Goal: Information Seeking & Learning: Compare options

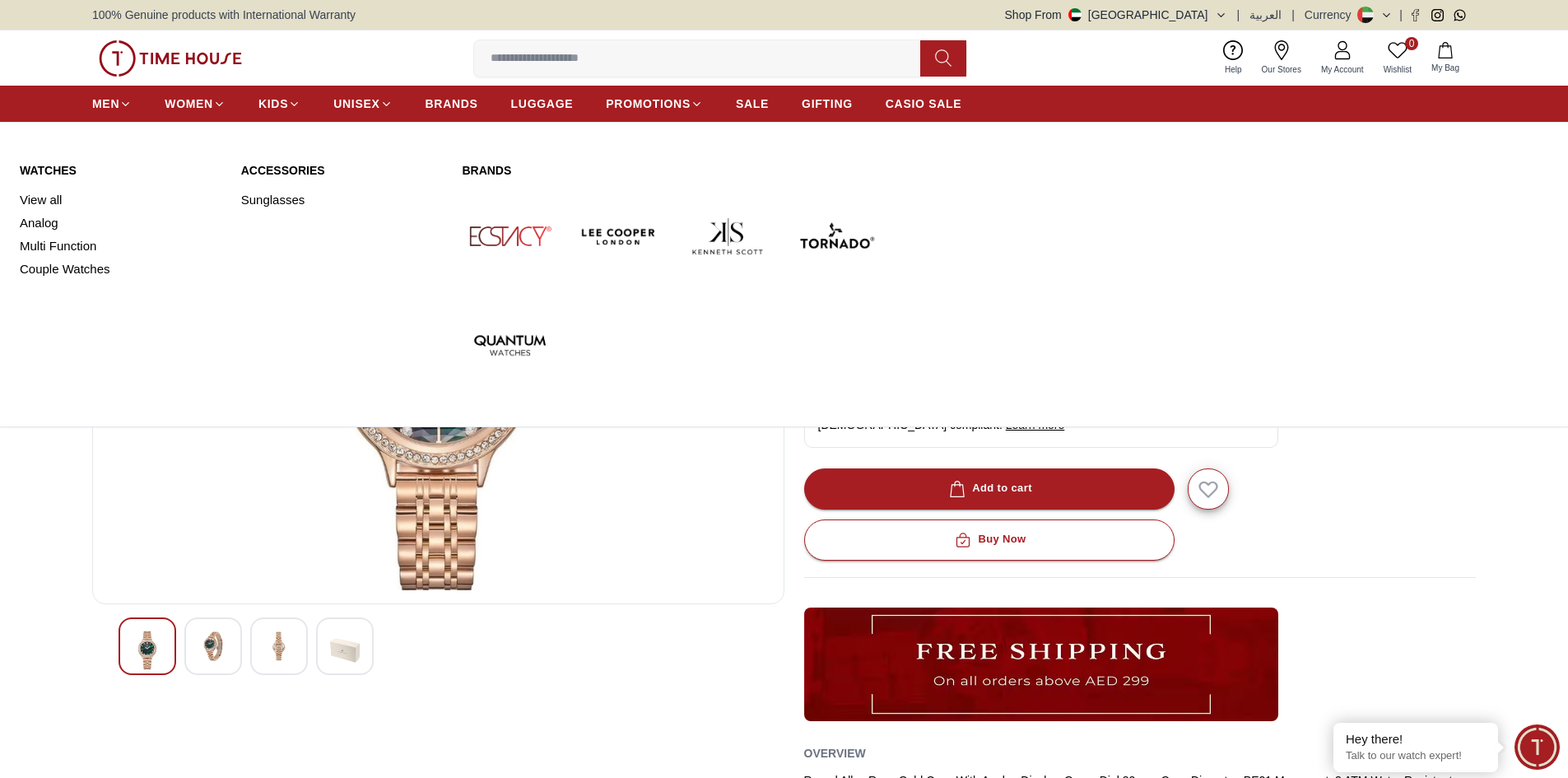
click at [48, 199] on link "View all" at bounding box center [120, 201] width 201 height 23
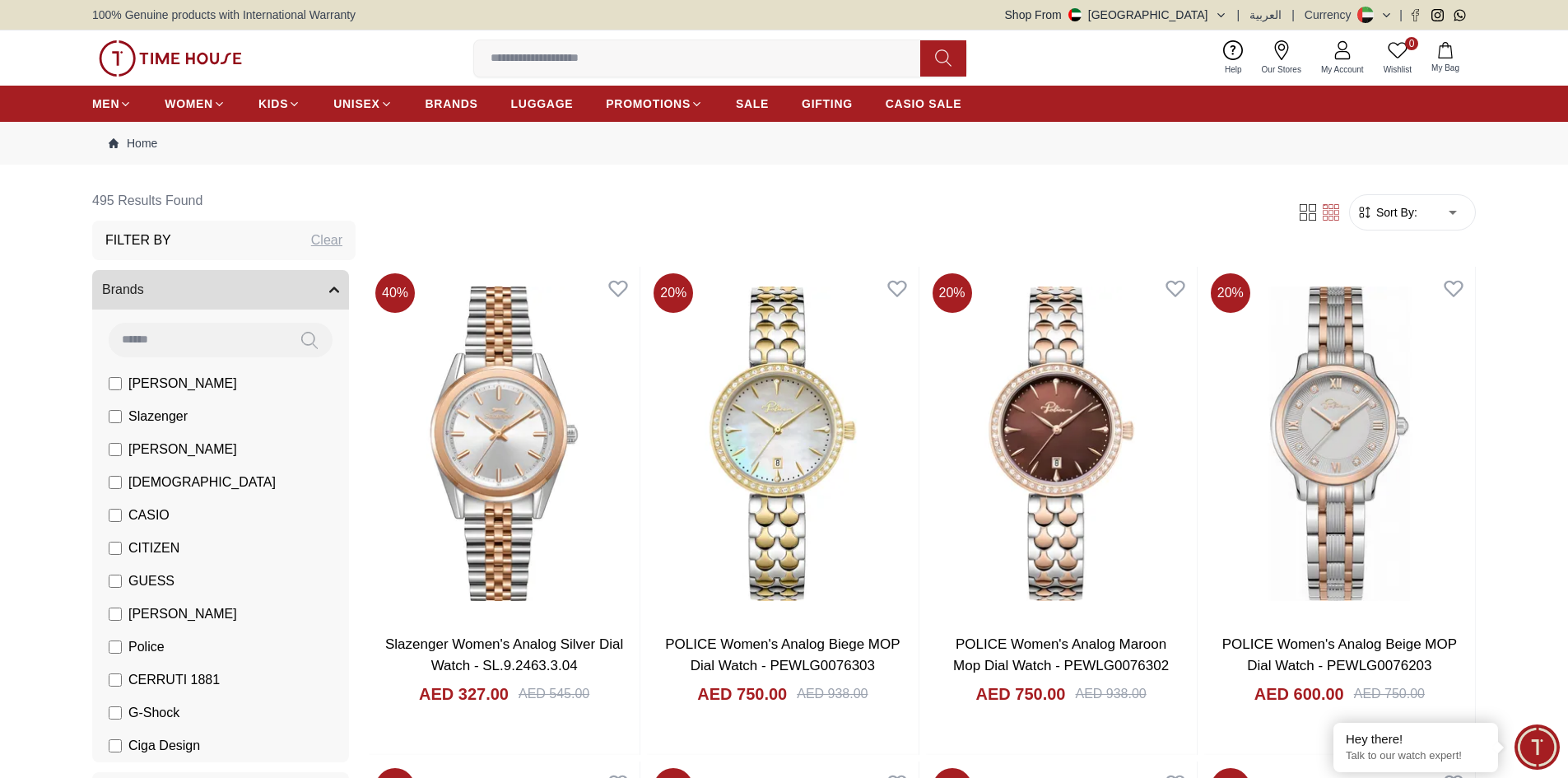
click at [1407, 215] on span "Sort By:" at bounding box center [1394, 212] width 44 height 16
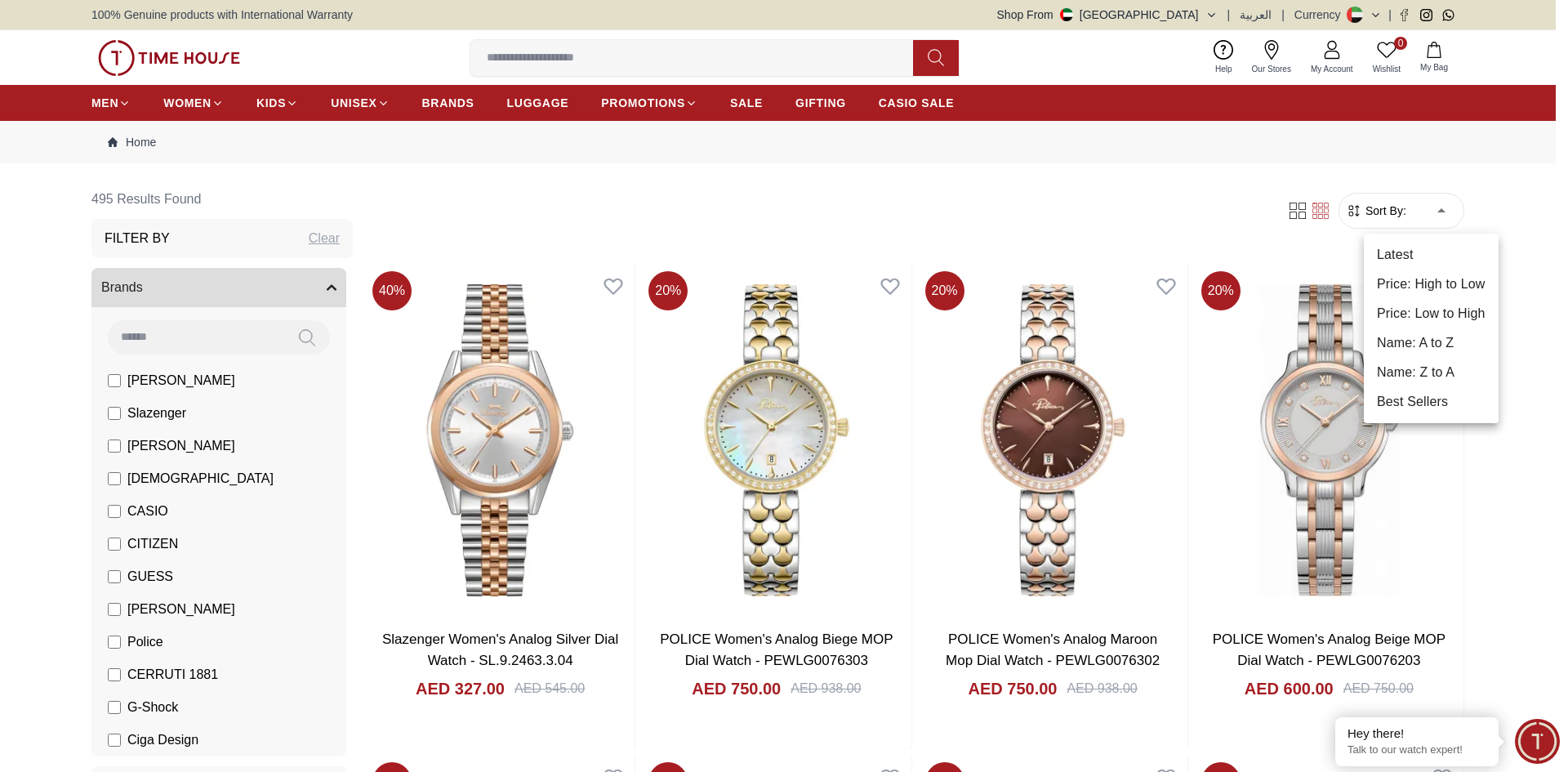
click at [1439, 315] on li "Price: Low to High" at bounding box center [1431, 313] width 135 height 29
type input "*"
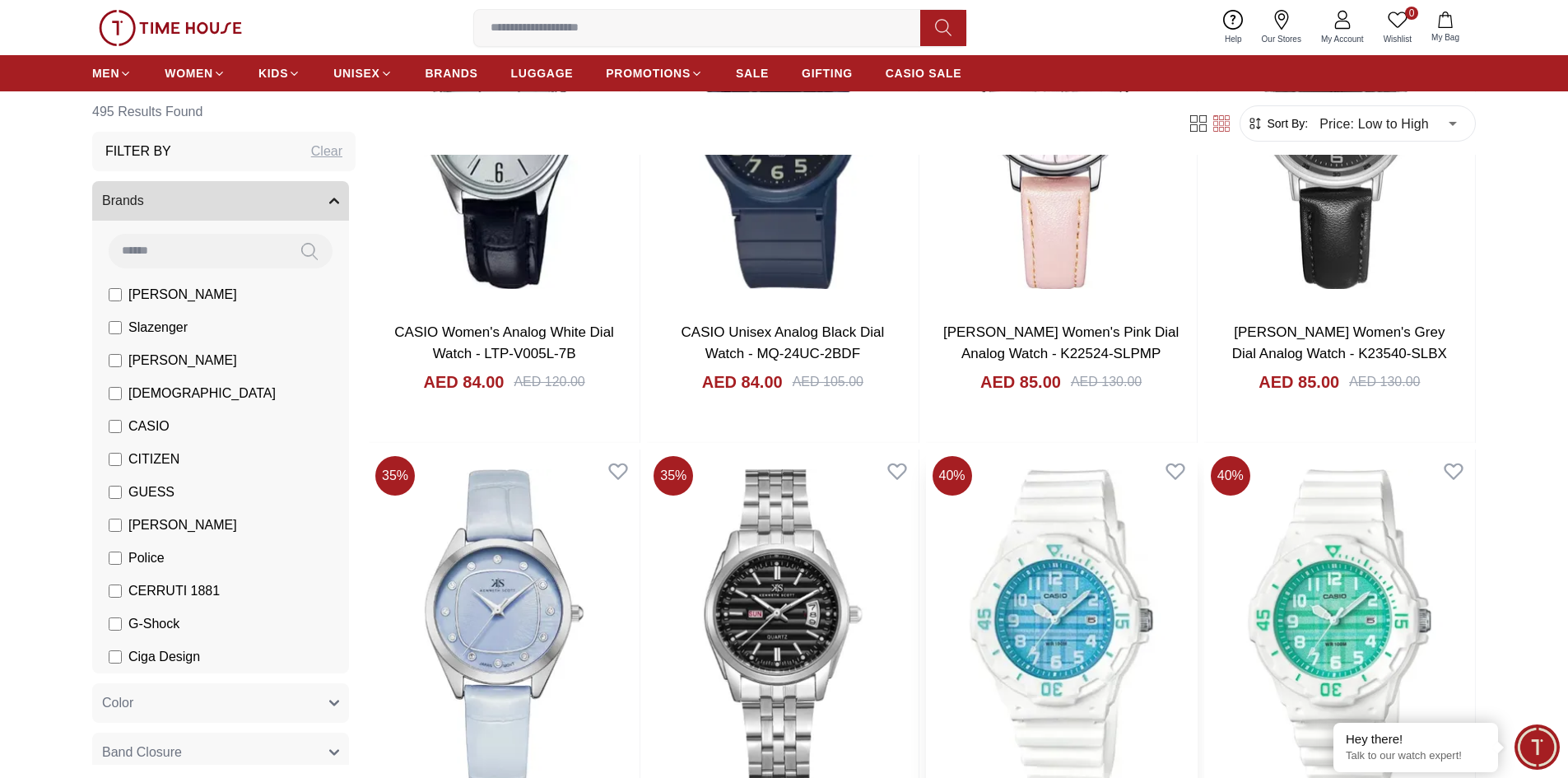
scroll to position [1318, 0]
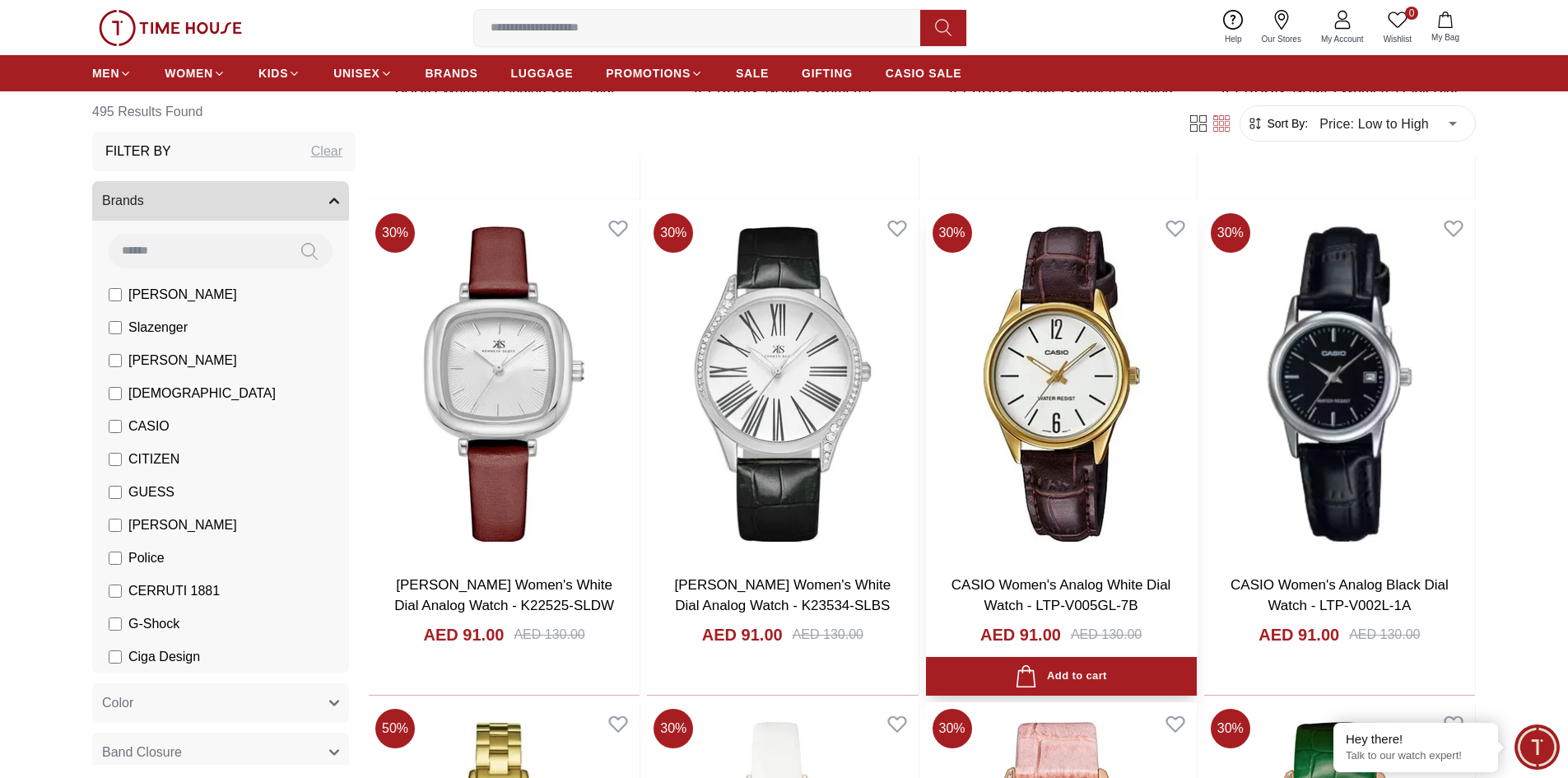
scroll to position [2718, 0]
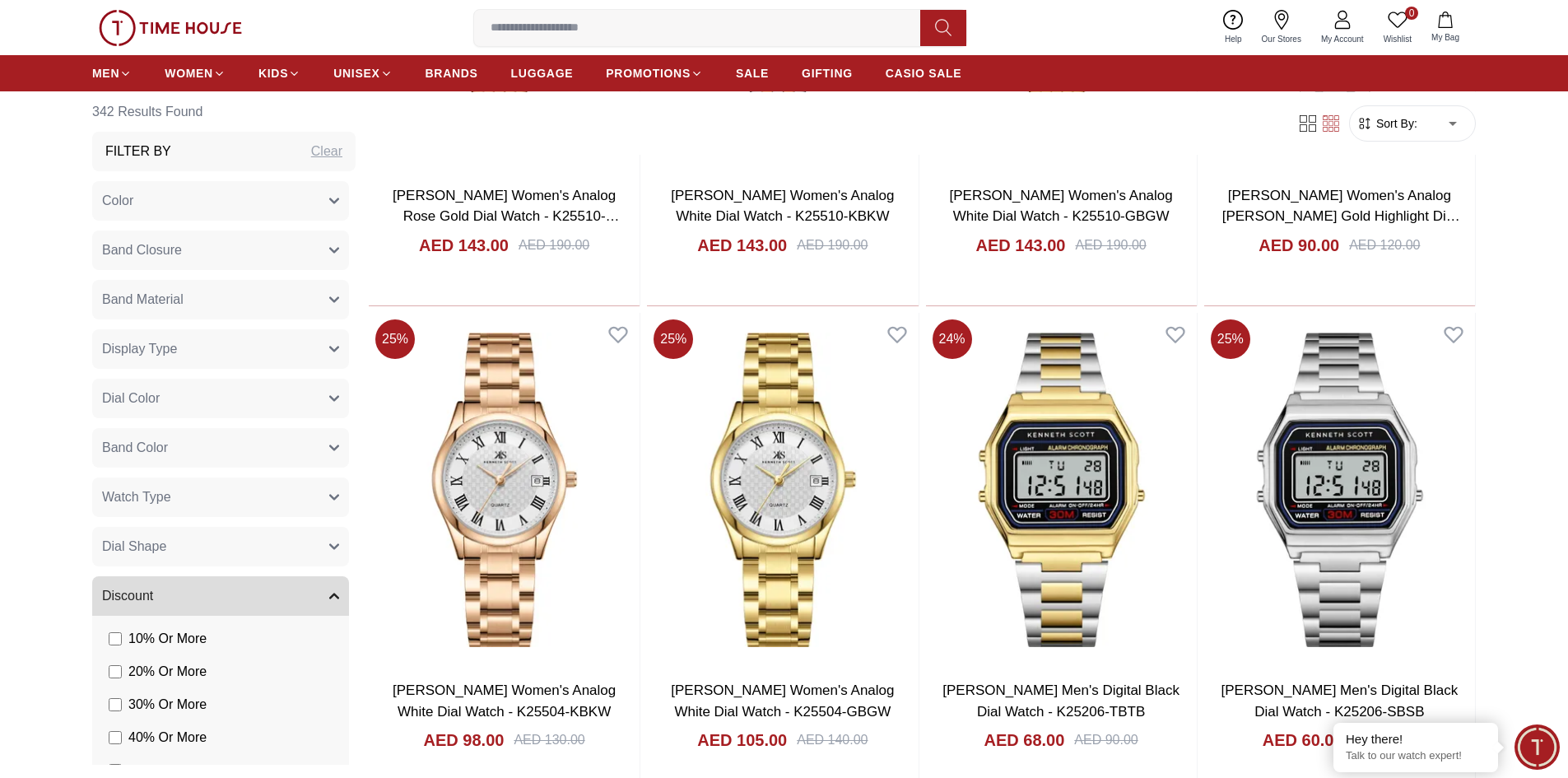
scroll to position [2306, 0]
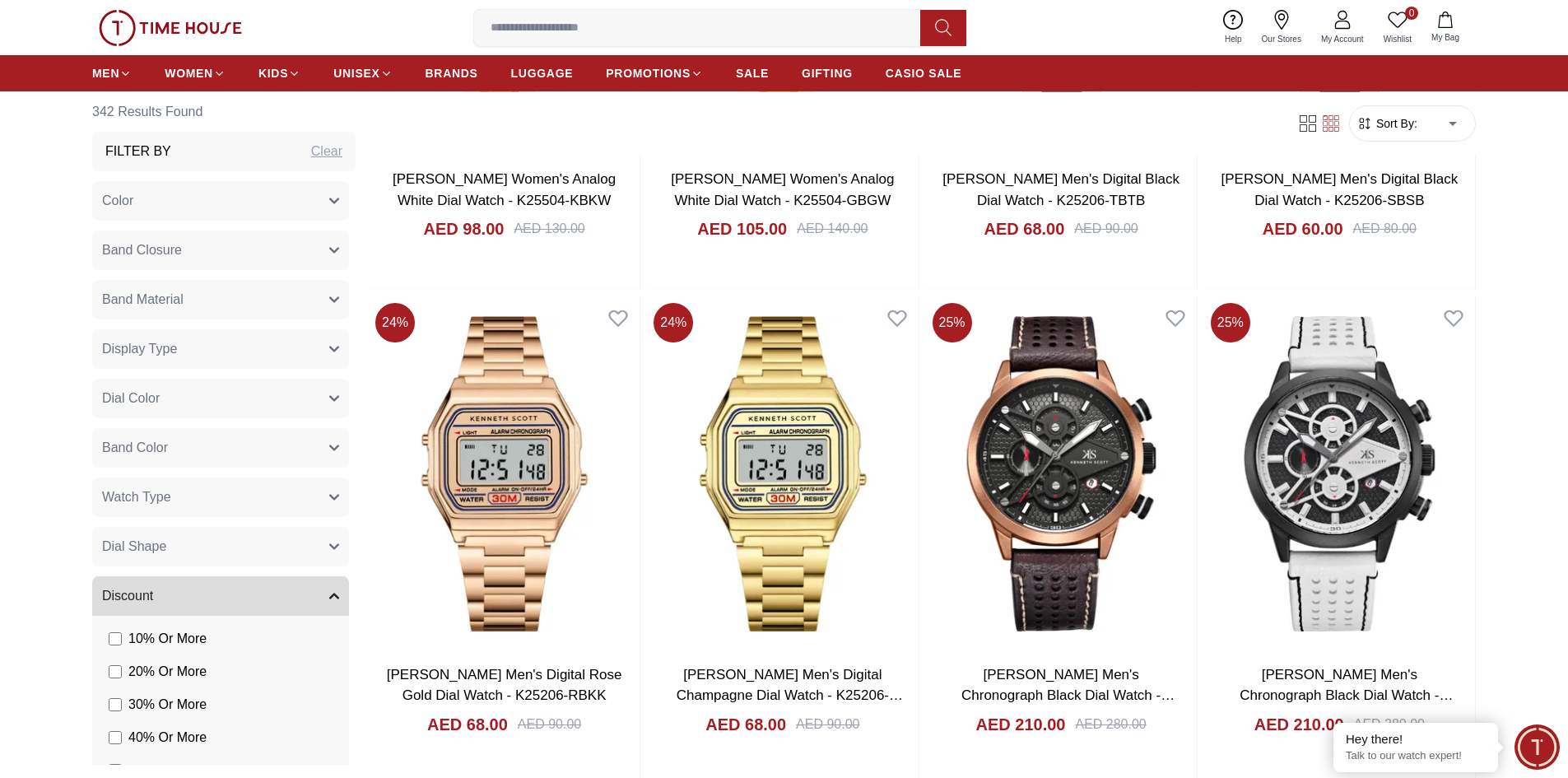
scroll to position [2635, 0]
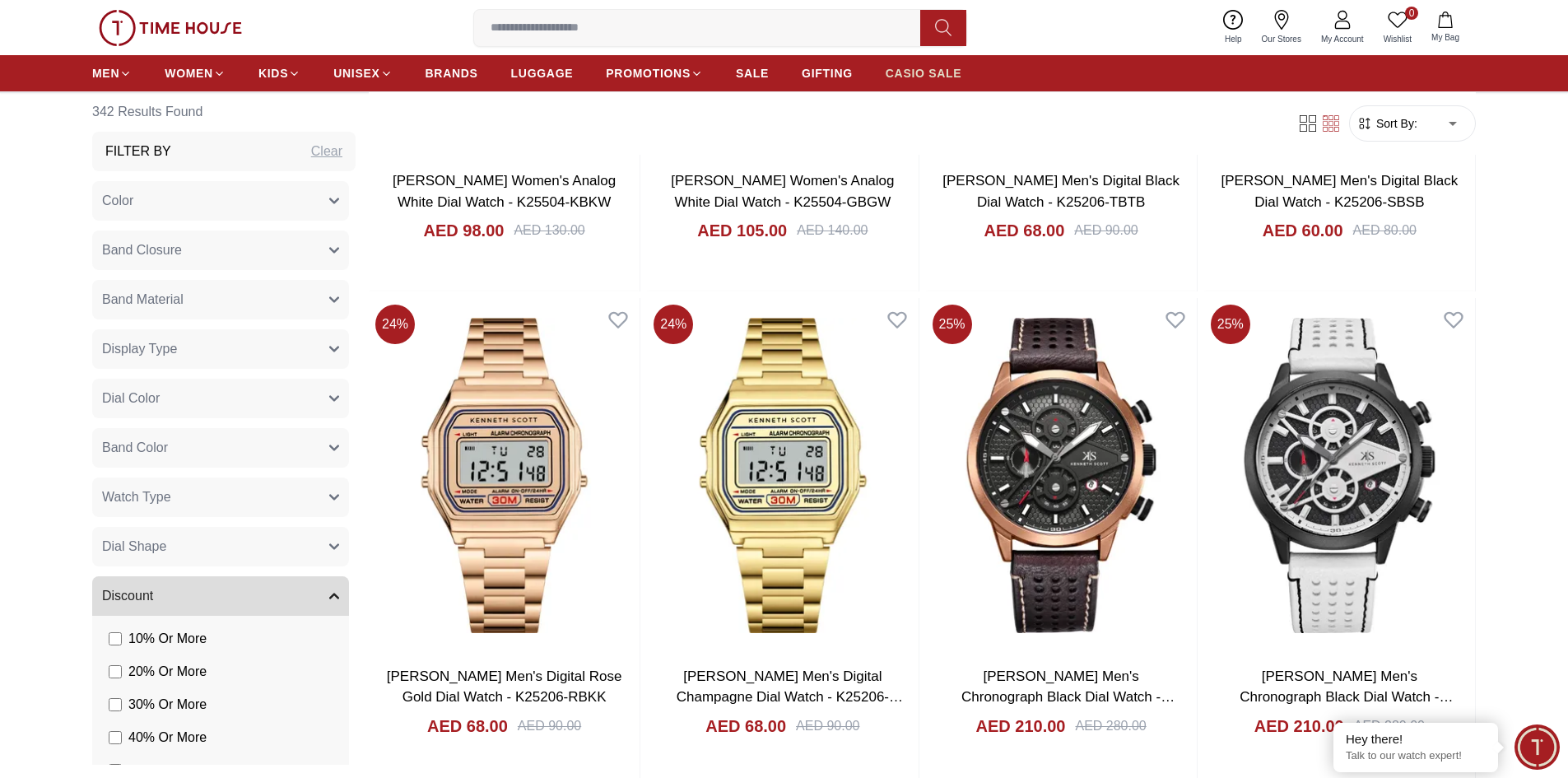
click at [909, 78] on span "CASIO SALE" at bounding box center [923, 73] width 76 height 16
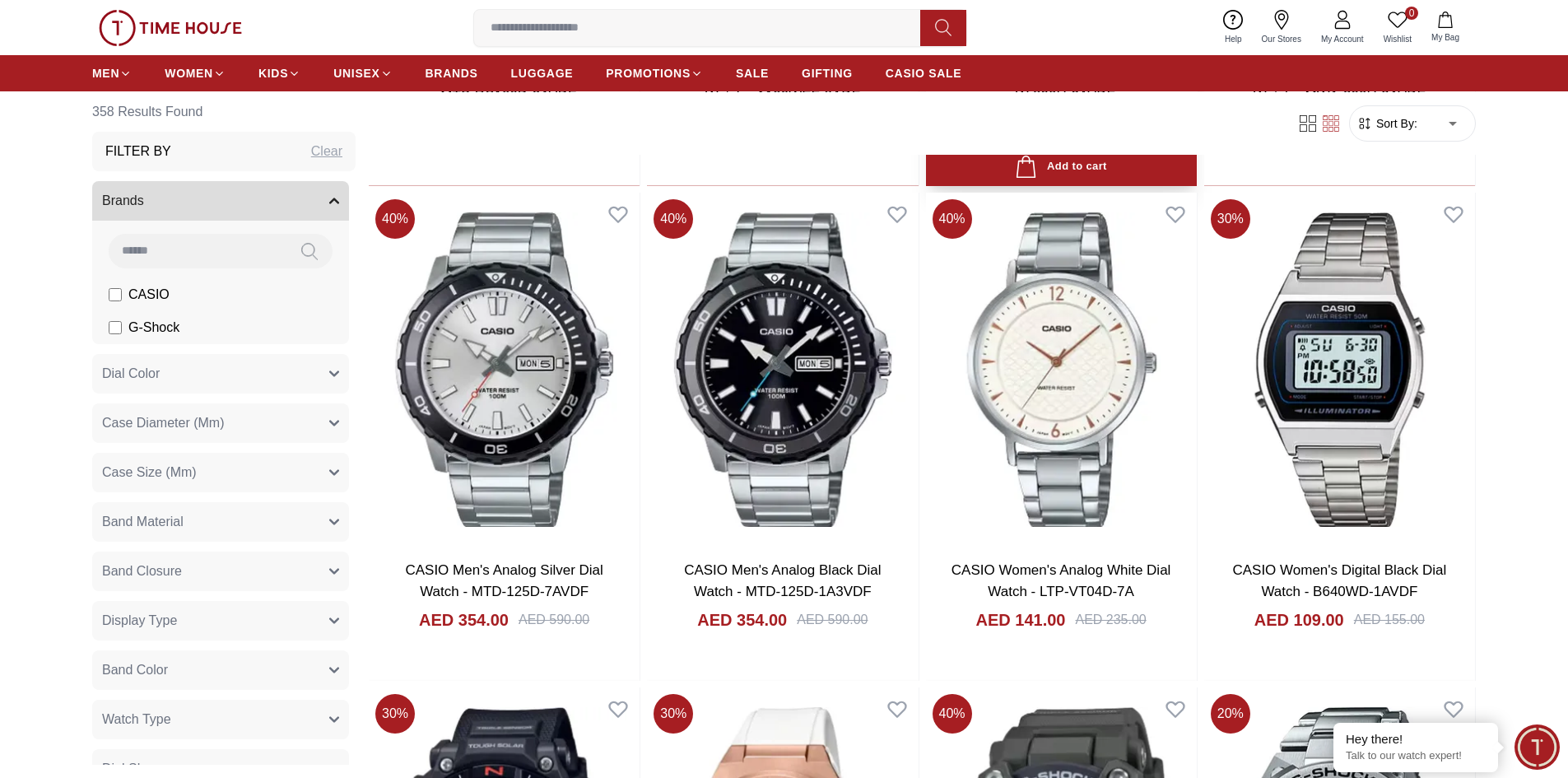
scroll to position [1318, 0]
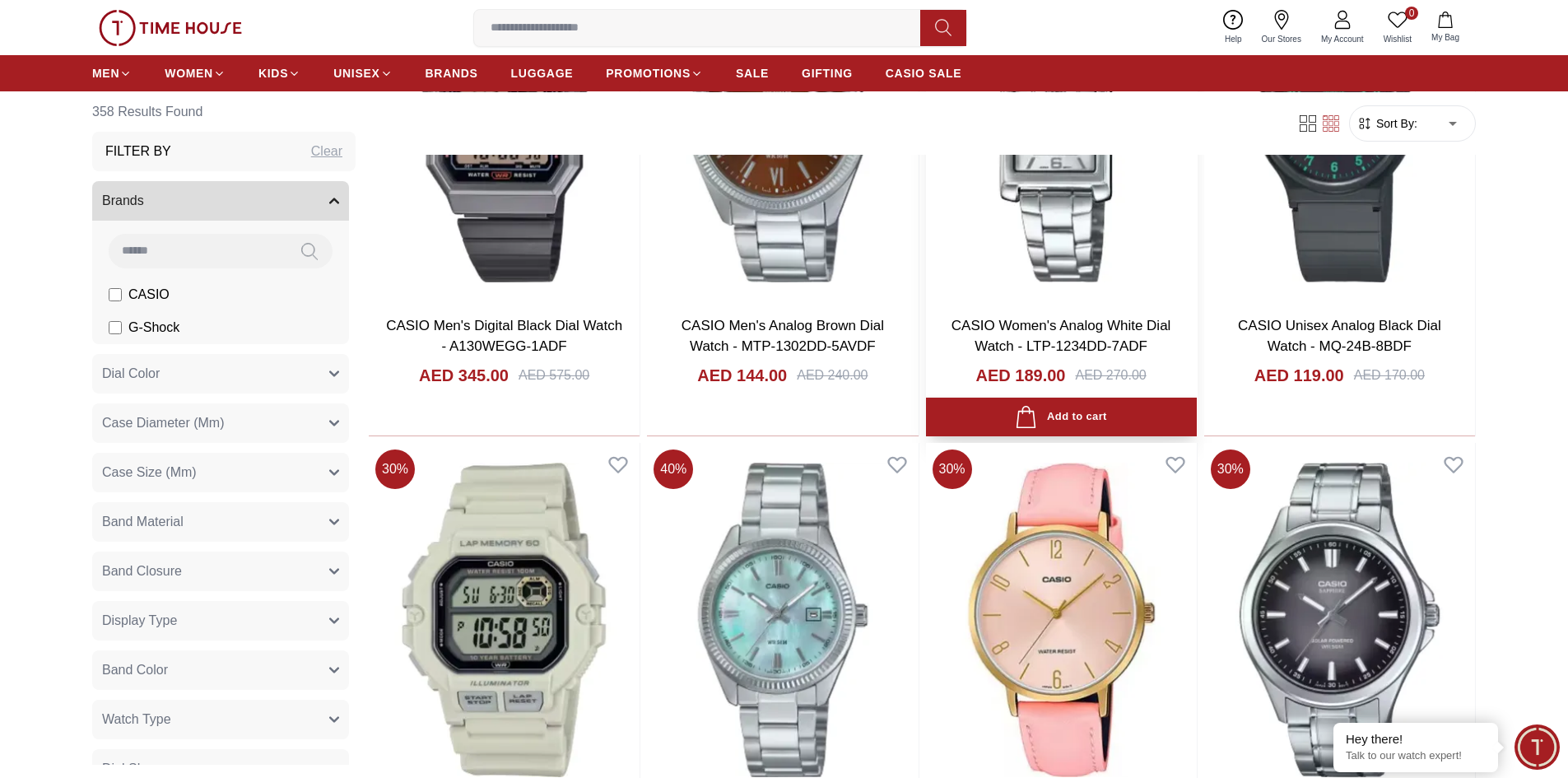
scroll to position [4611, 0]
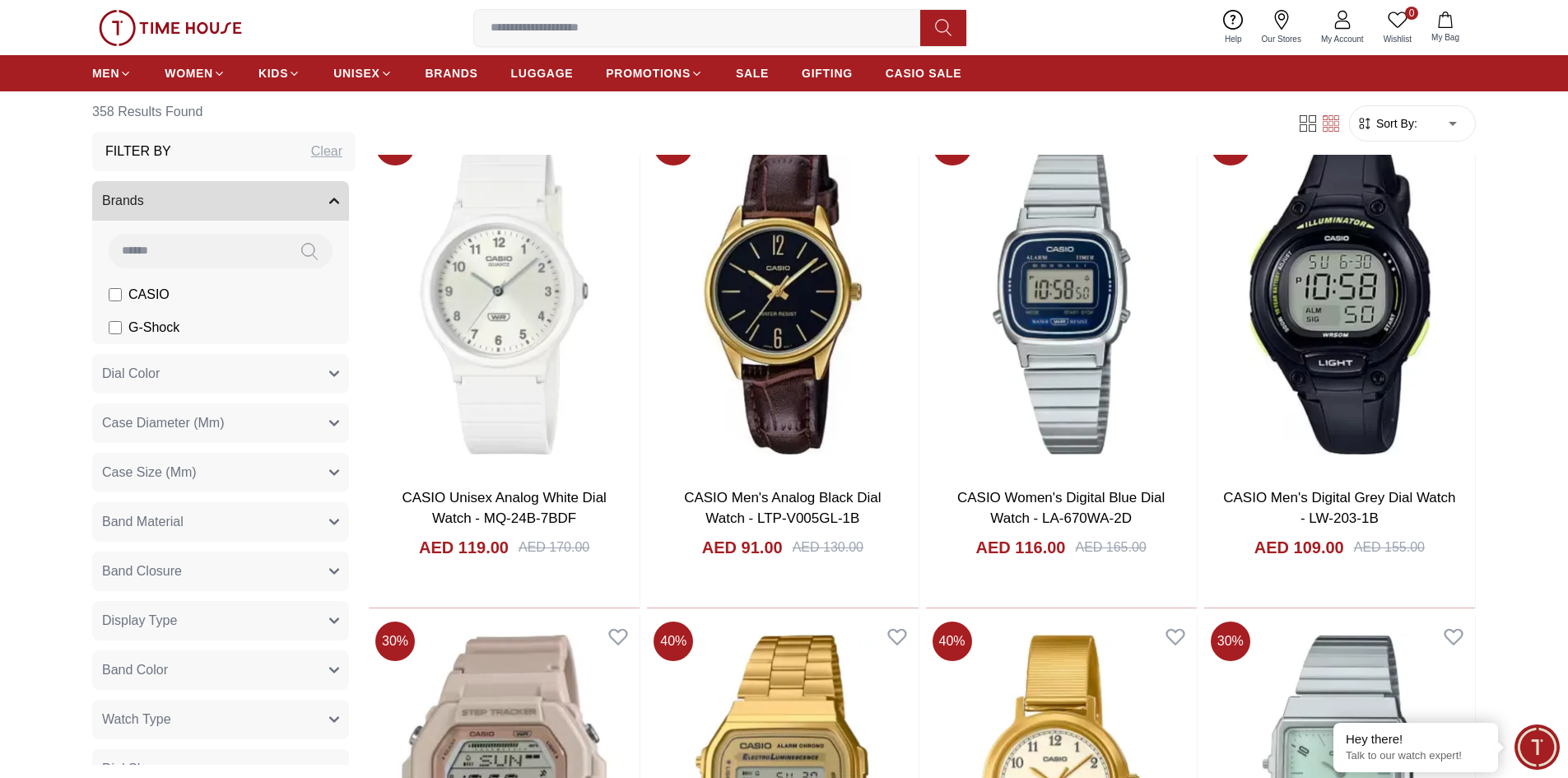
scroll to position [5435, 0]
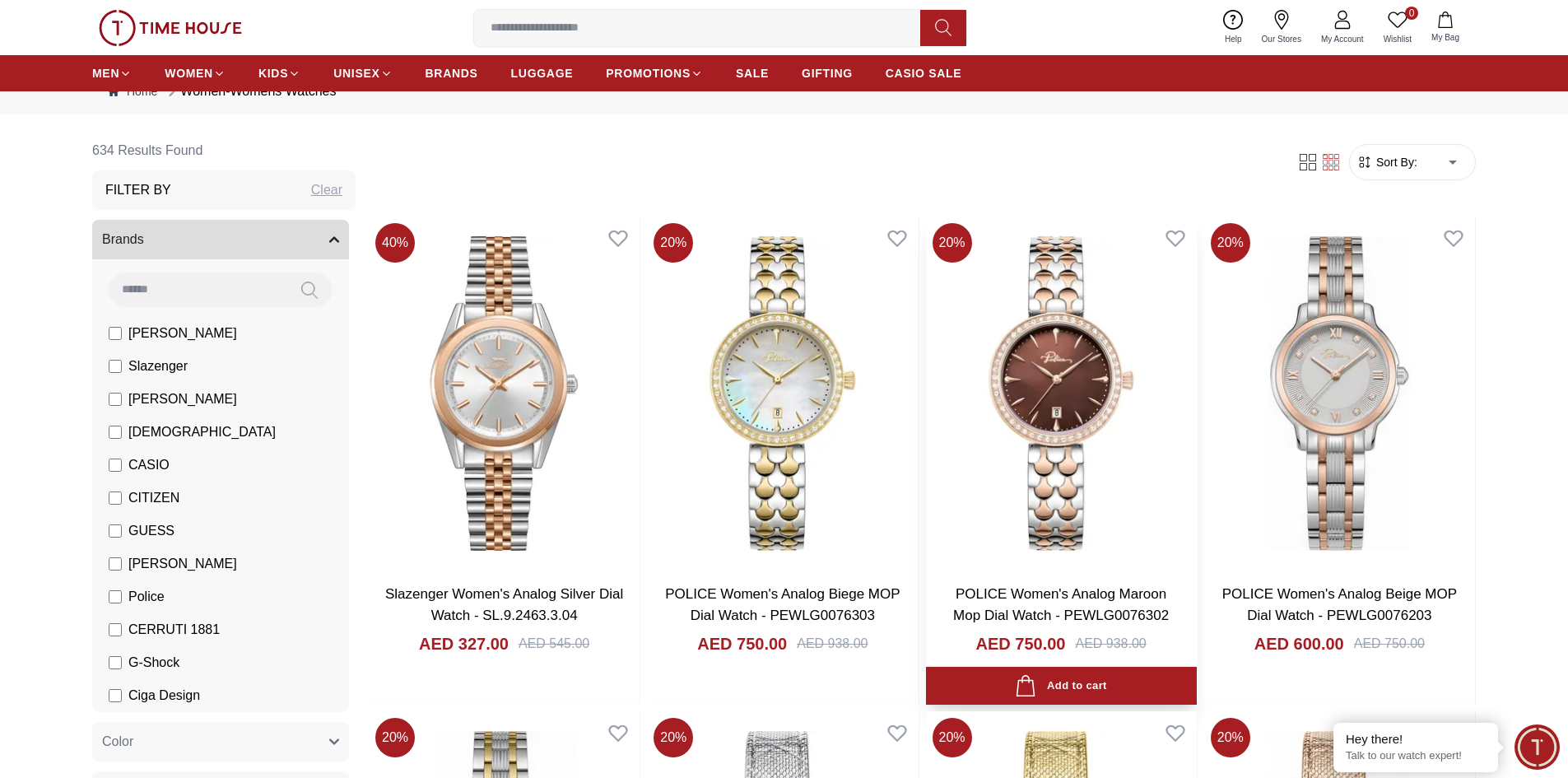
scroll to position [83, 0]
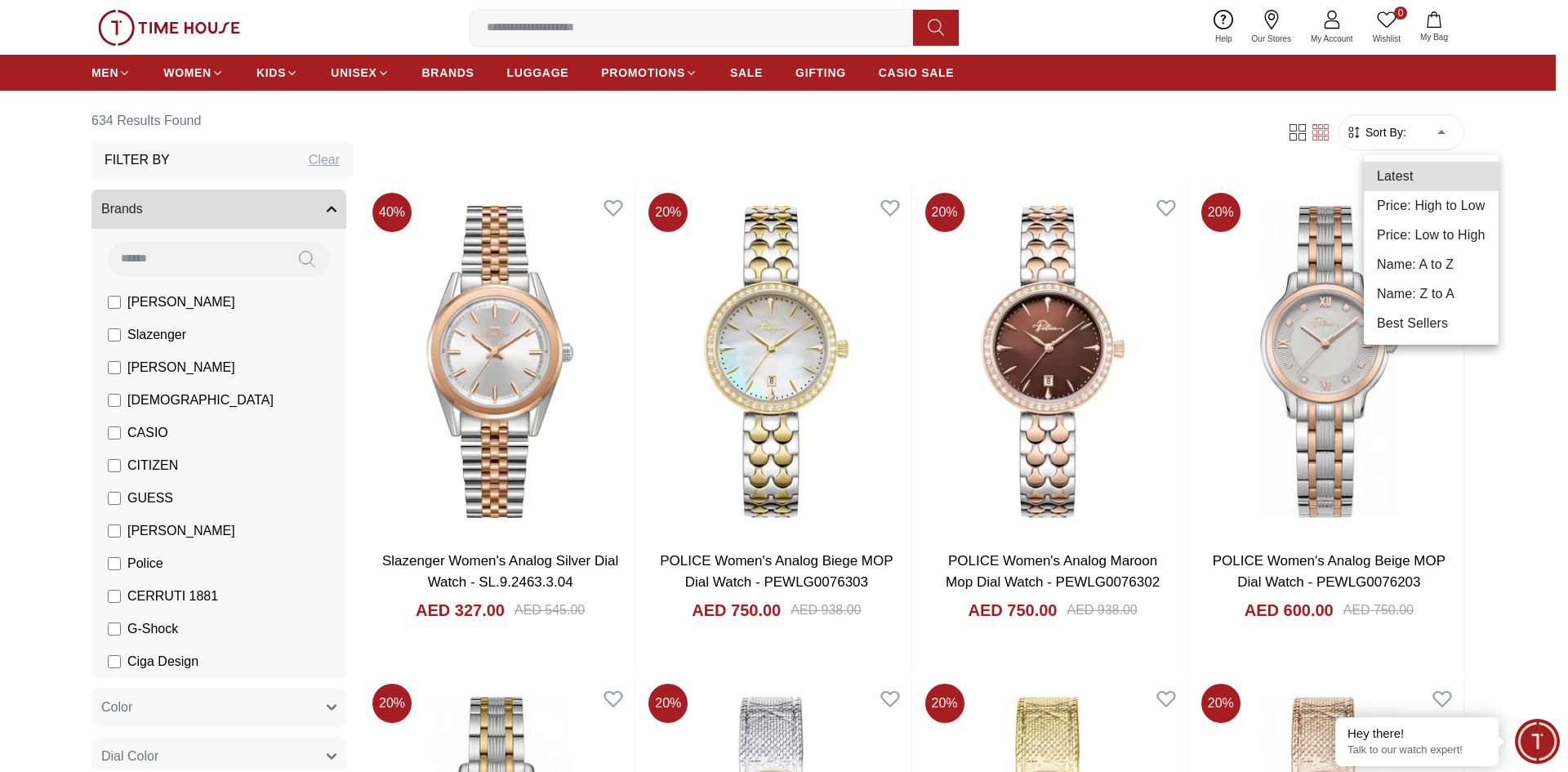
click at [1434, 234] on li "Price: Low to High" at bounding box center [1431, 235] width 135 height 29
type input "*"
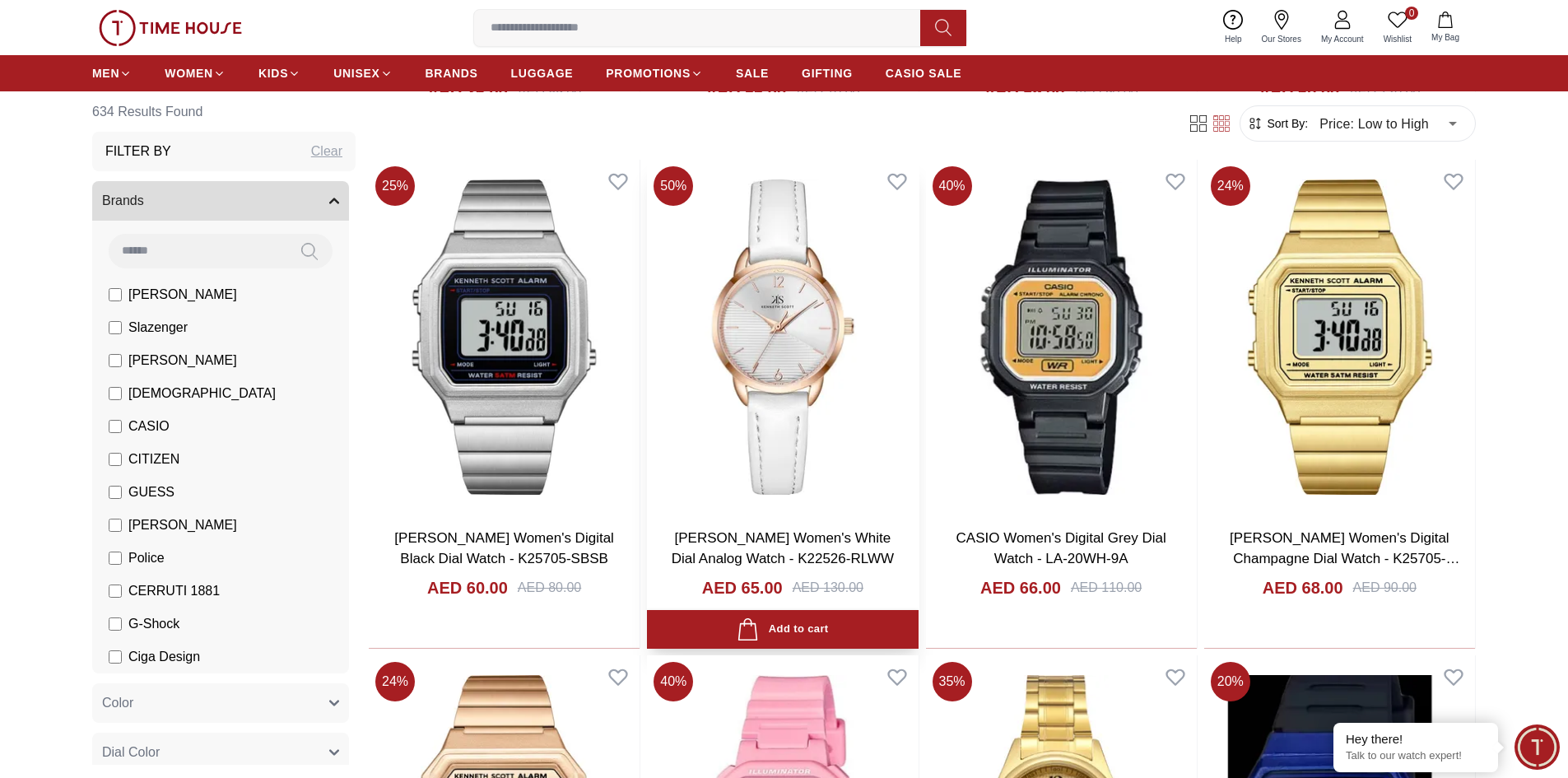
scroll to position [577, 0]
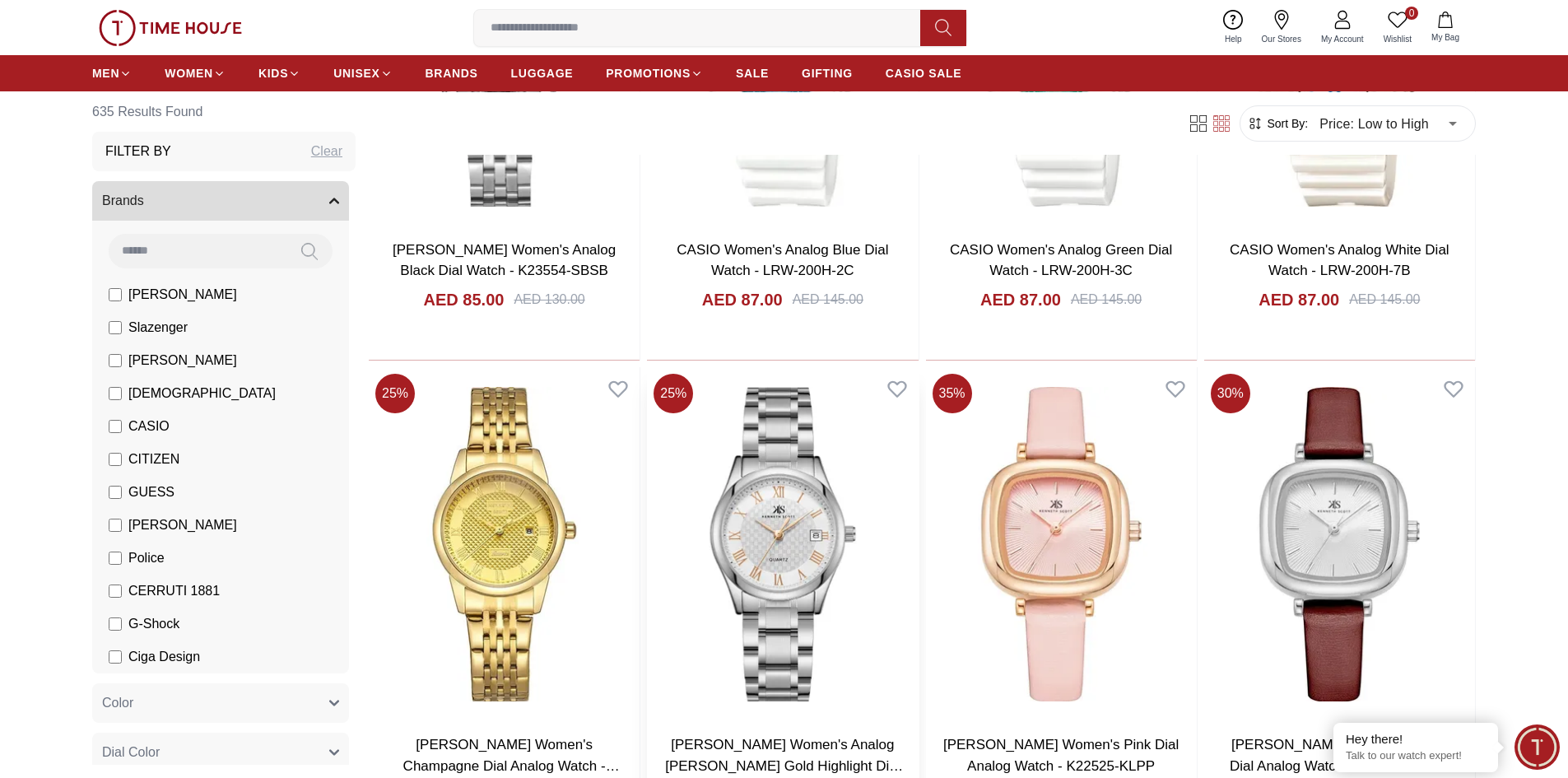
scroll to position [3953, 0]
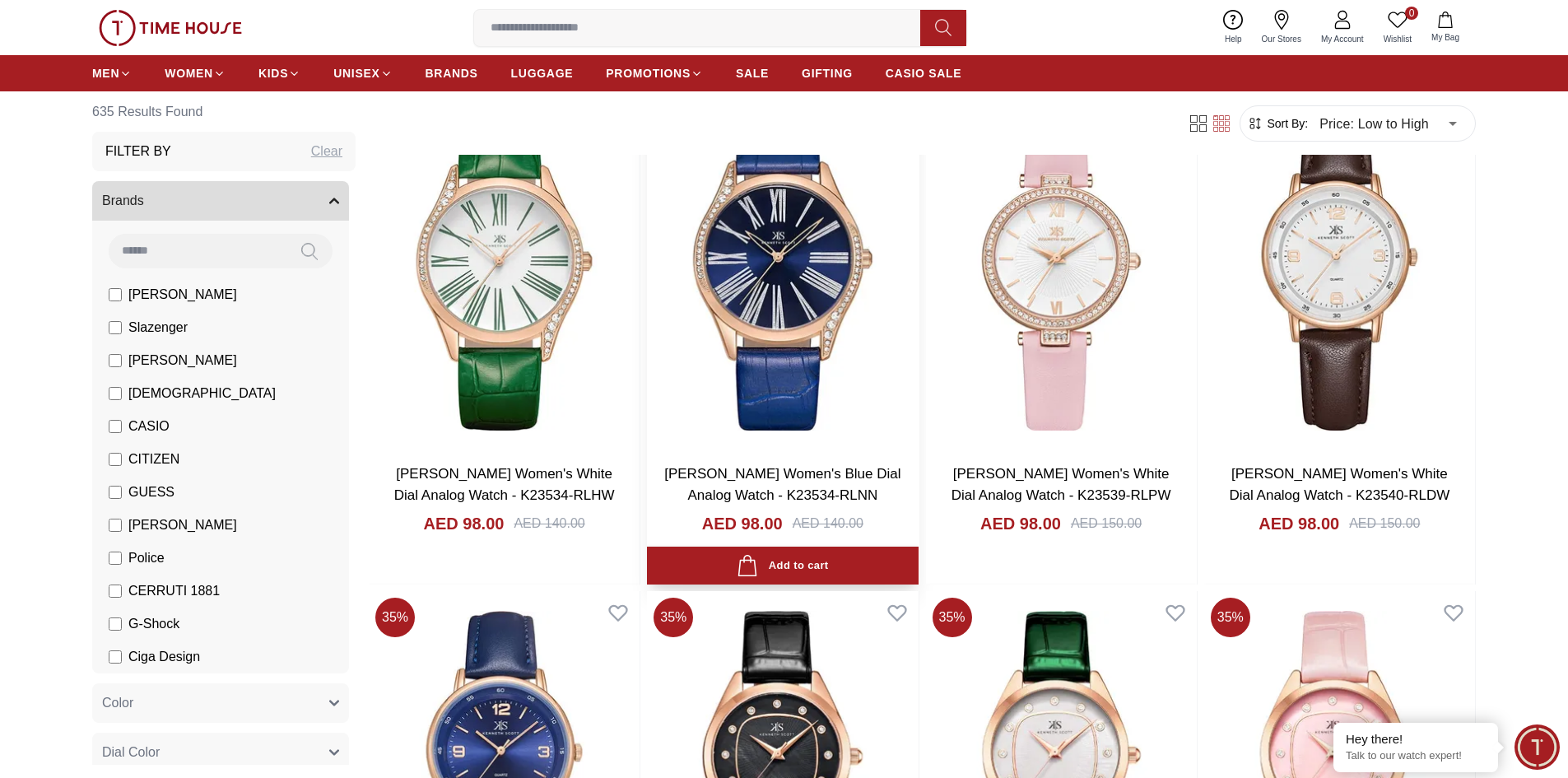
scroll to position [5683, 0]
